Goal: Task Accomplishment & Management: Manage account settings

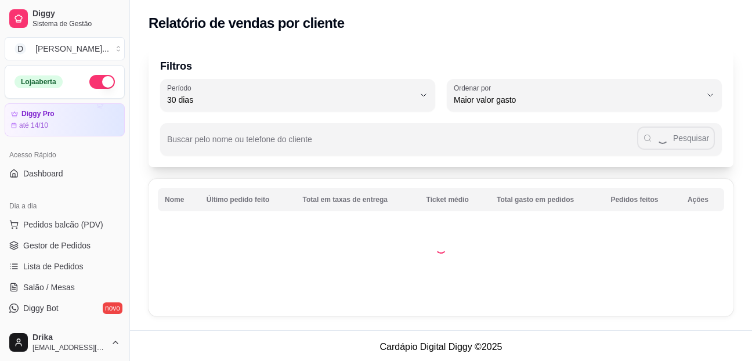
select select "30"
select select "HIGHEST_TOTAL_SPENT_WITH_ORDERS"
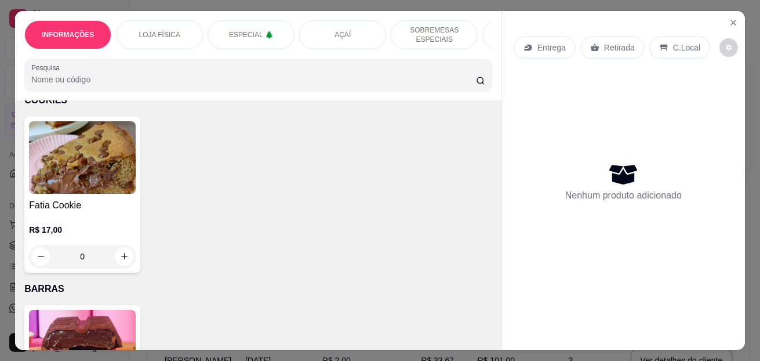
scroll to position [2851, 0]
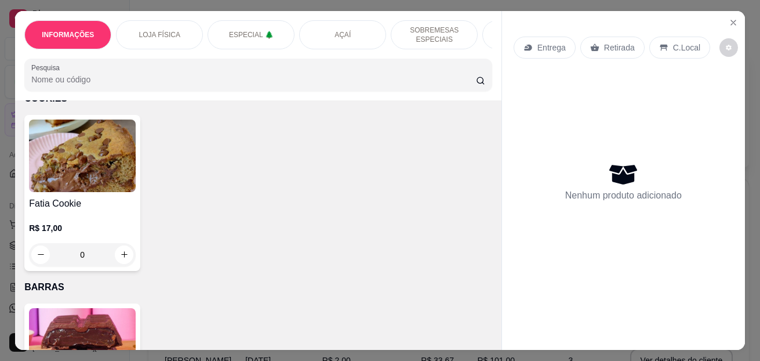
click at [121, 252] on div "0" at bounding box center [82, 254] width 107 height 23
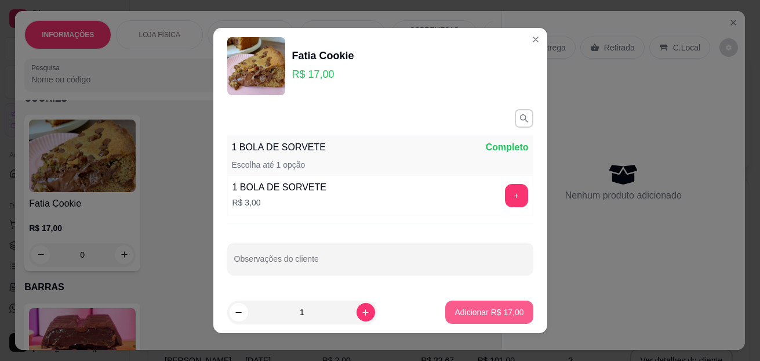
click at [482, 311] on p "Adicionar R$ 17,00" at bounding box center [489, 312] width 69 height 12
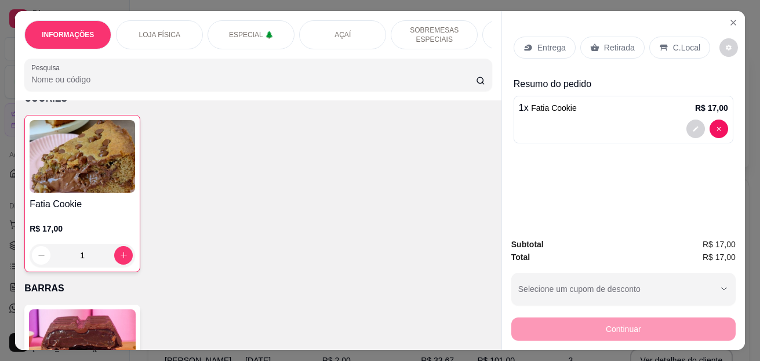
type input "1"
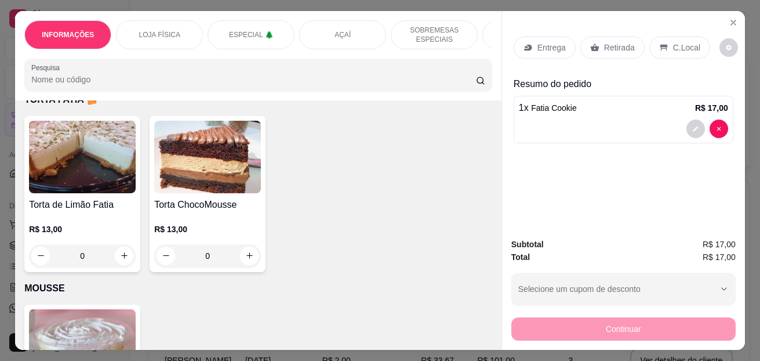
scroll to position [3431, 0]
click at [121, 258] on icon "increase-product-quantity" at bounding box center [124, 255] width 6 height 6
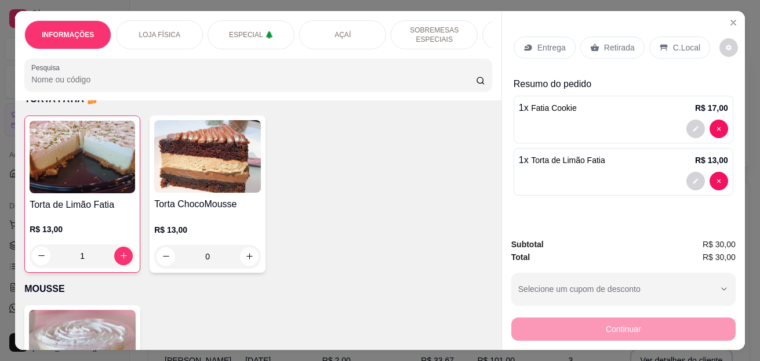
type input "1"
drag, startPoint x: 682, startPoint y: 39, endPoint x: 572, endPoint y: 122, distance: 137.9
click at [683, 42] on p "C.Local" at bounding box center [686, 48] width 27 height 12
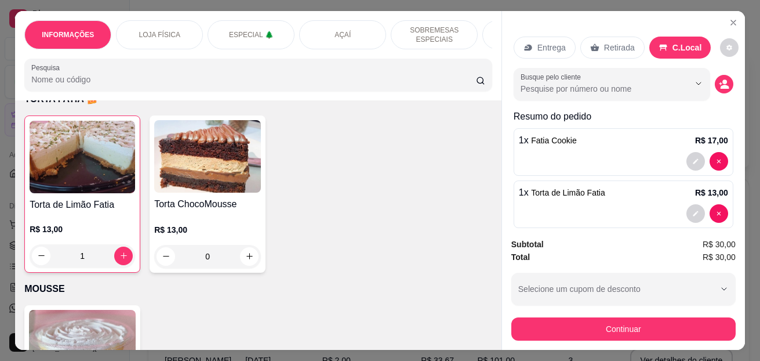
scroll to position [15, 0]
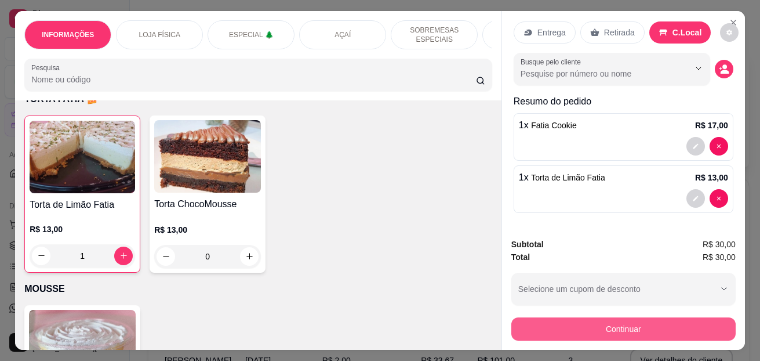
click at [626, 326] on button "Continuar" at bounding box center [623, 328] width 224 height 23
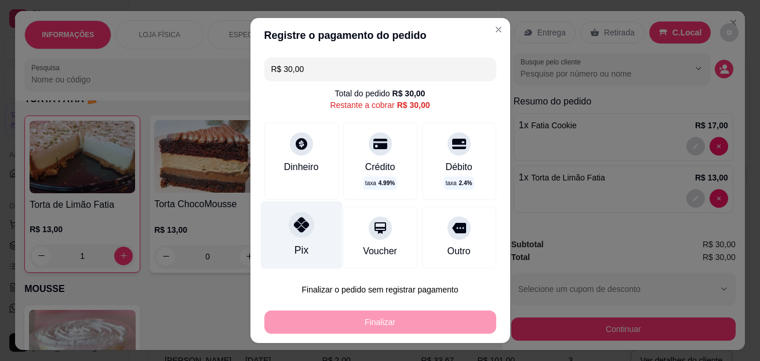
click at [300, 232] on icon at bounding box center [300, 224] width 15 height 15
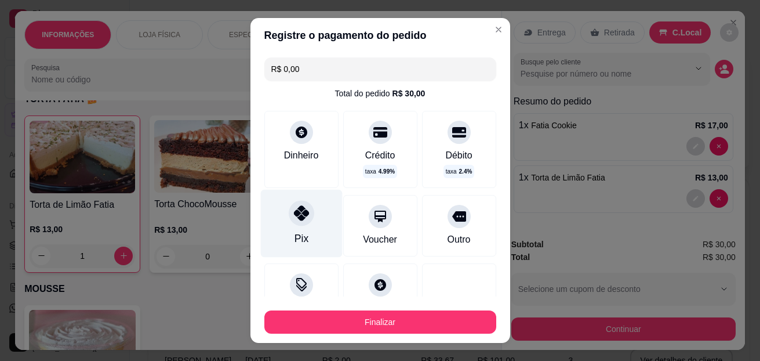
type input "R$ 0,00"
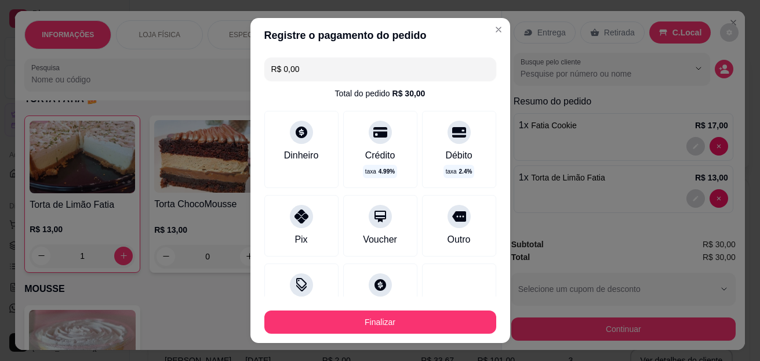
scroll to position [93, 0]
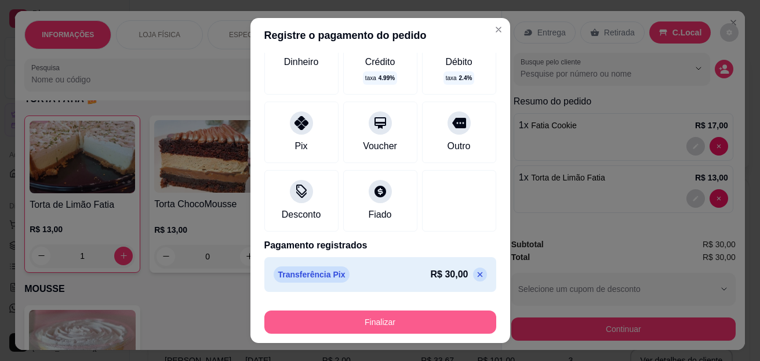
click at [368, 327] on button "Finalizar" at bounding box center [380, 321] width 232 height 23
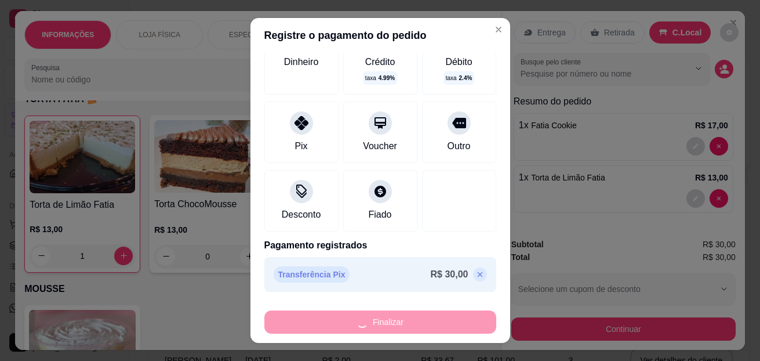
type input "0"
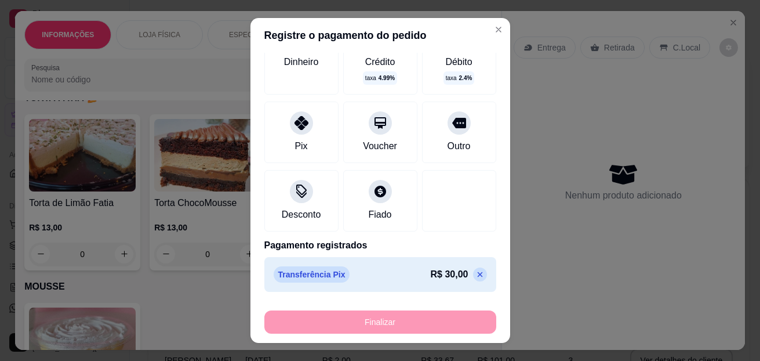
type input "-R$ 30,00"
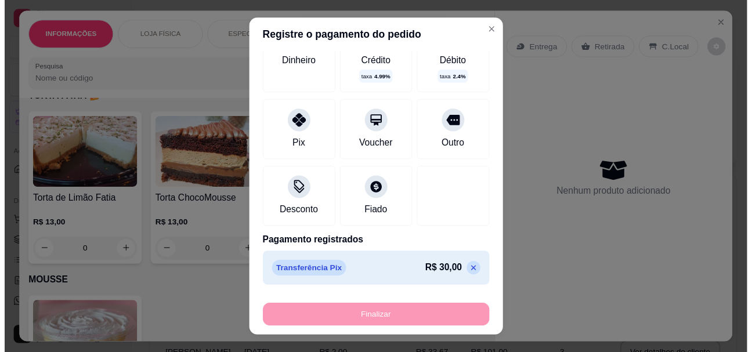
scroll to position [3429, 0]
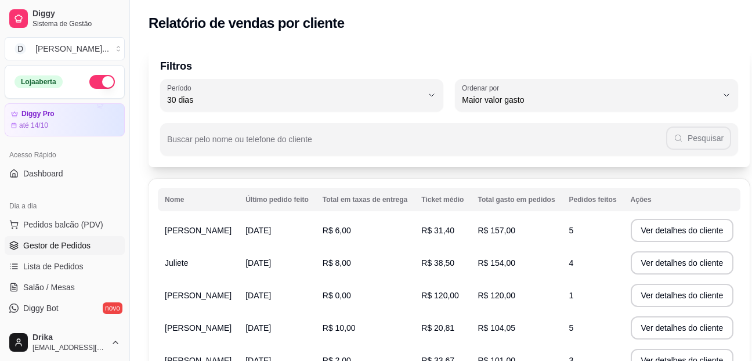
click at [66, 245] on span "Gestor de Pedidos" at bounding box center [56, 245] width 67 height 12
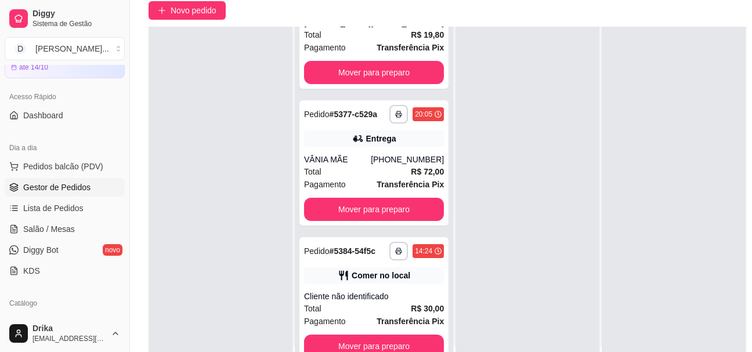
scroll to position [186, 0]
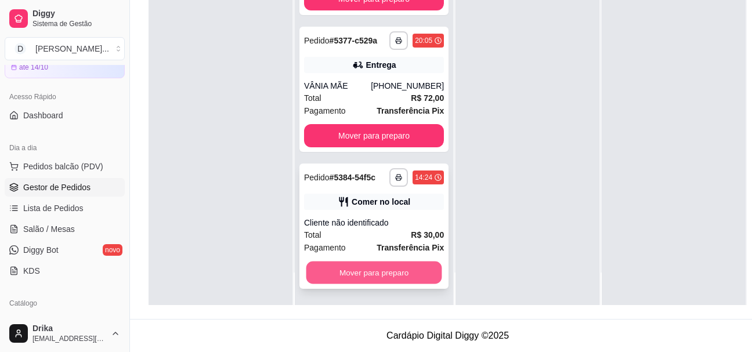
click at [389, 268] on button "Mover para preparo" at bounding box center [374, 273] width 136 height 23
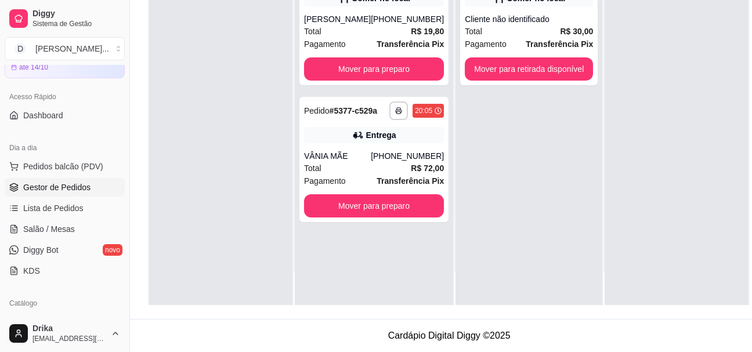
scroll to position [0, 0]
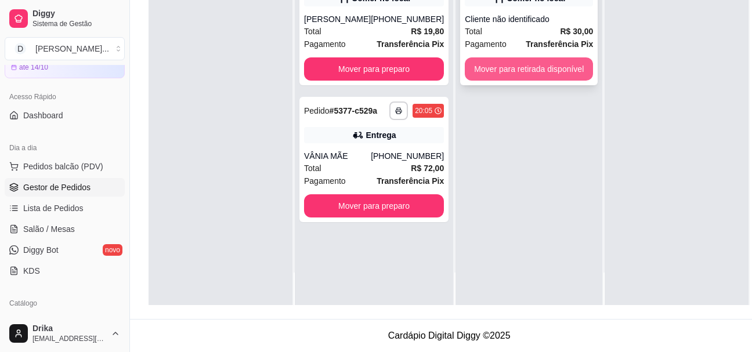
click at [537, 48] on div "**********" at bounding box center [528, 22] width 137 height 125
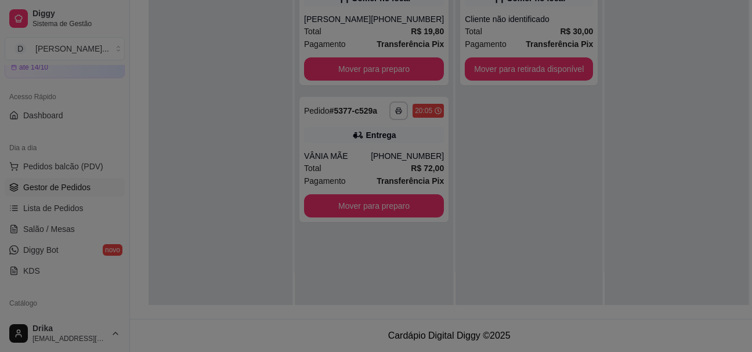
scroll to position [177, 0]
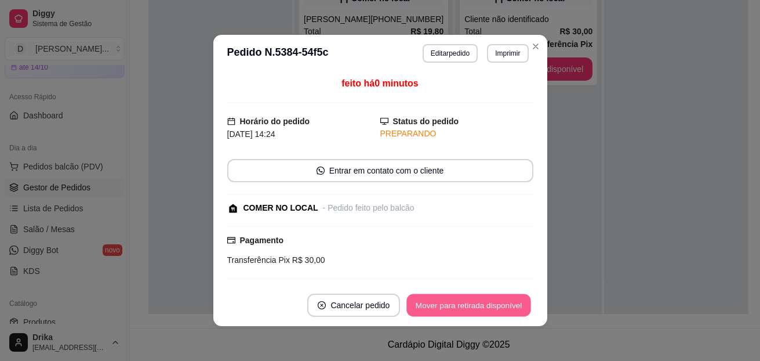
click at [430, 310] on button "Mover para retirada disponível" at bounding box center [469, 305] width 124 height 23
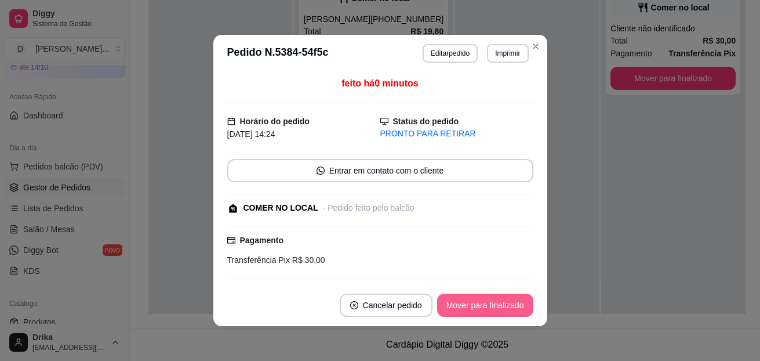
click at [437, 309] on button "Mover para finalizado" at bounding box center [485, 304] width 96 height 23
